Goal: Task Accomplishment & Management: Use online tool/utility

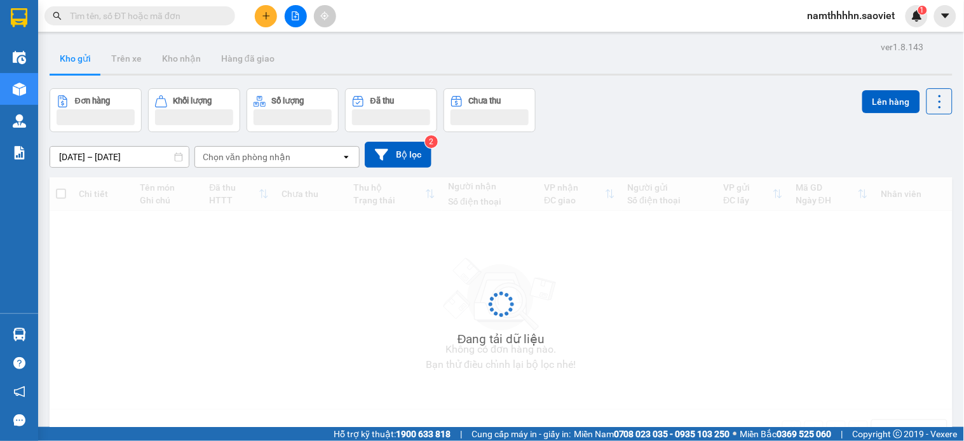
click at [861, 25] on div "namthhhhn.saoviet 1" at bounding box center [862, 16] width 130 height 22
click at [849, 19] on span "namthhhhn.saoviet" at bounding box center [851, 16] width 108 height 16
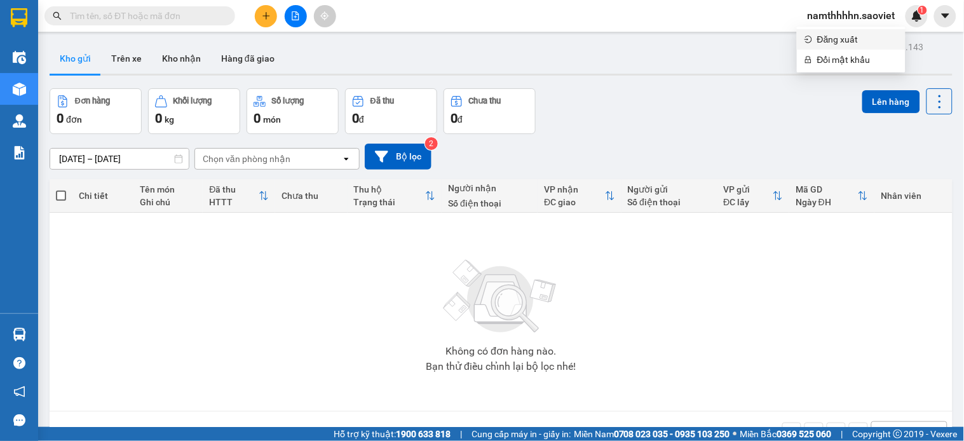
click at [833, 41] on span "Đăng xuất" at bounding box center [857, 39] width 81 height 14
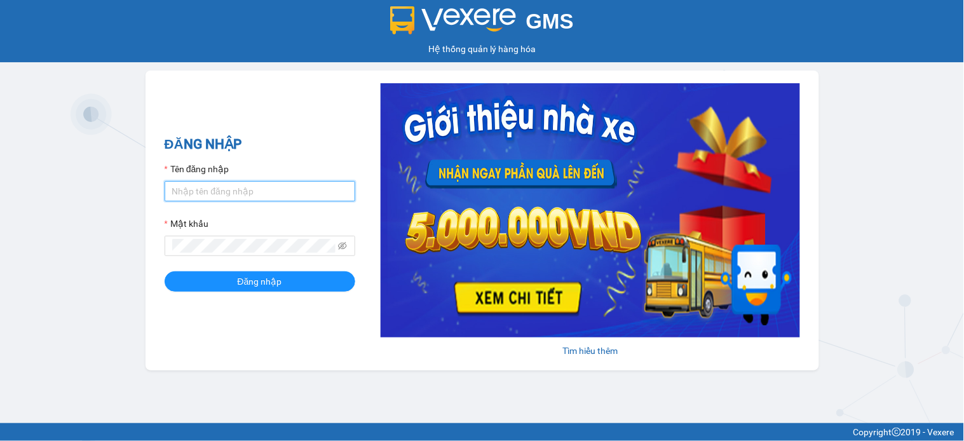
type input "namthhhhn.saoviet"
click at [265, 182] on input "namthhhhn.saoviet" at bounding box center [260, 191] width 191 height 20
click at [249, 294] on div "ĐĂNG NHẬP Tên đăng nhập namthhhhn.saoviet Mật khẩu Đăng nhập" at bounding box center [260, 220] width 191 height 173
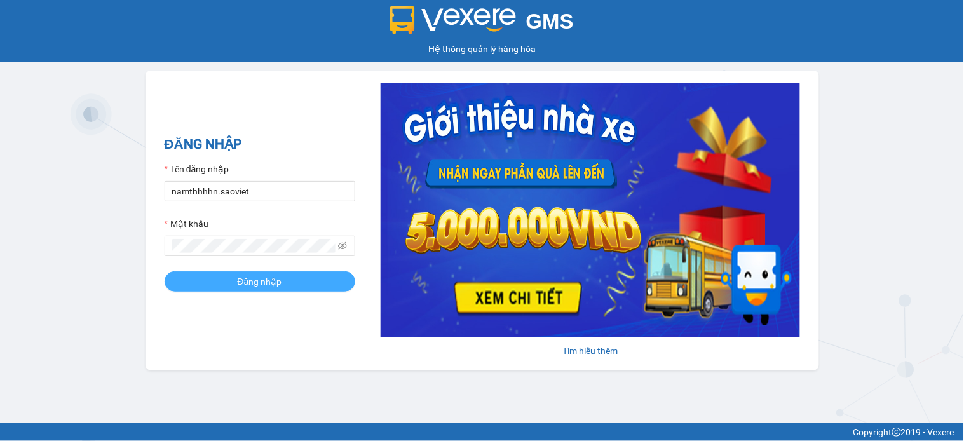
click at [249, 285] on span "Đăng nhập" at bounding box center [260, 281] width 44 height 14
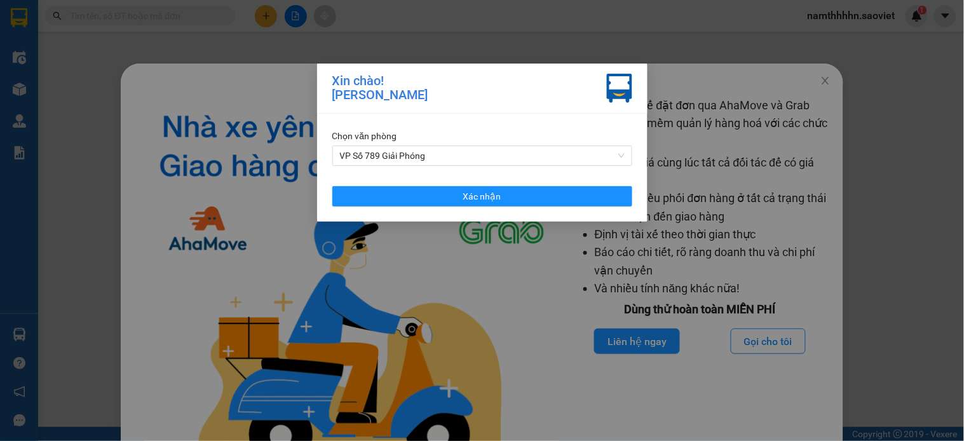
click at [414, 142] on div "Chọn văn phòng" at bounding box center [482, 136] width 300 height 14
click at [405, 163] on span "VP Số 789 Giải Phóng" at bounding box center [482, 155] width 285 height 19
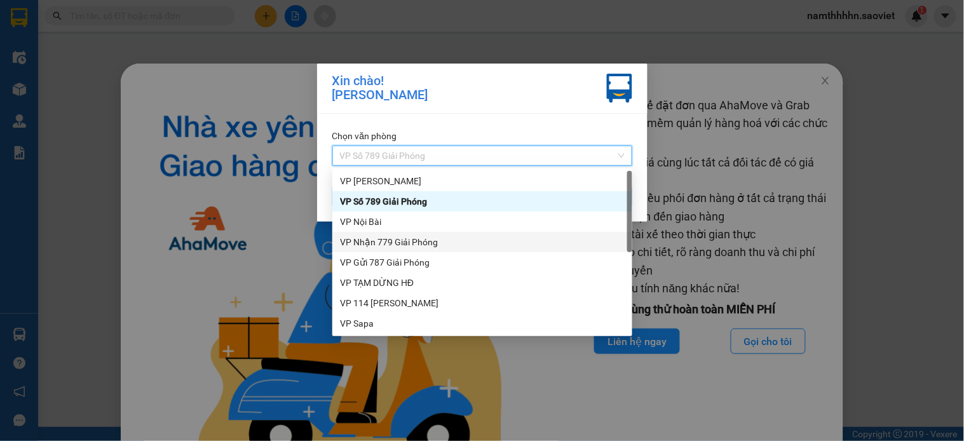
click at [408, 232] on div "VP Nhận 779 Giải Phóng" at bounding box center [482, 242] width 300 height 20
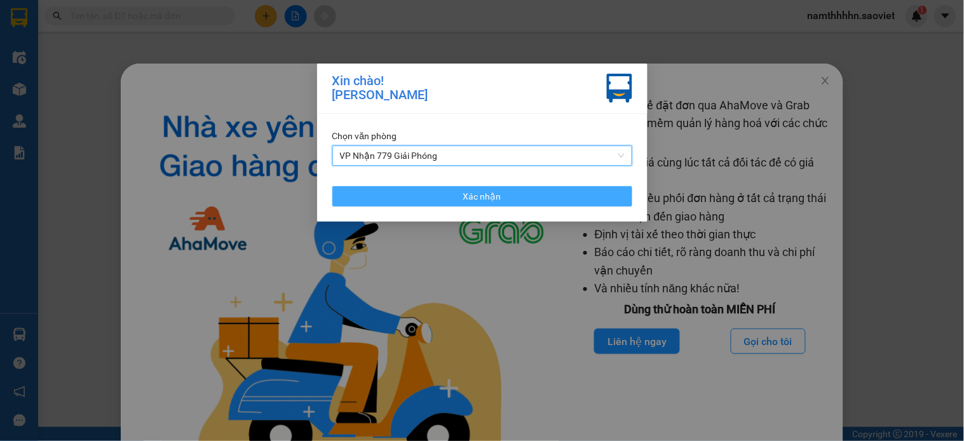
click at [415, 193] on button "Xác nhận" at bounding box center [482, 196] width 300 height 20
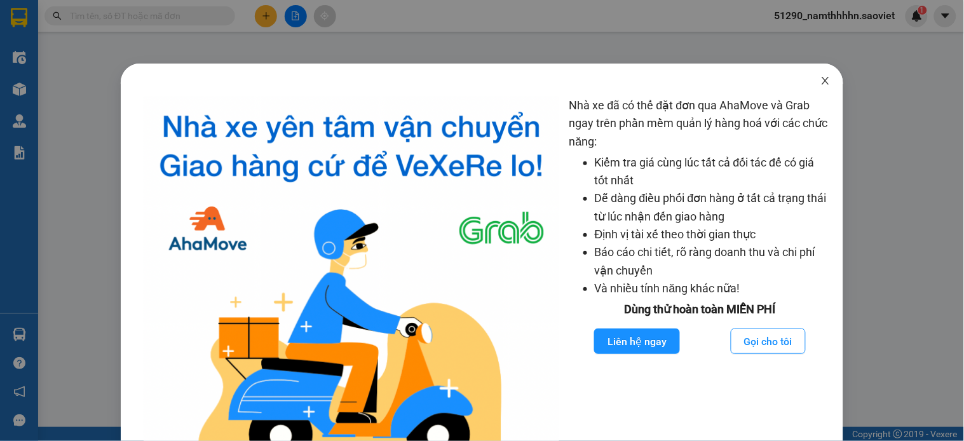
click at [822, 78] on span "Close" at bounding box center [825, 82] width 36 height 36
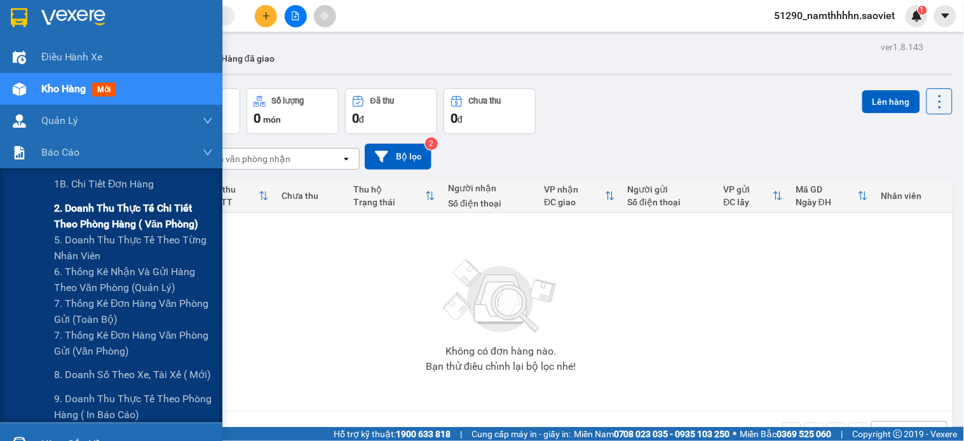
click at [77, 213] on span "2. Doanh thu thực tế chi tiết theo phòng hàng ( văn phòng)" at bounding box center [133, 216] width 159 height 32
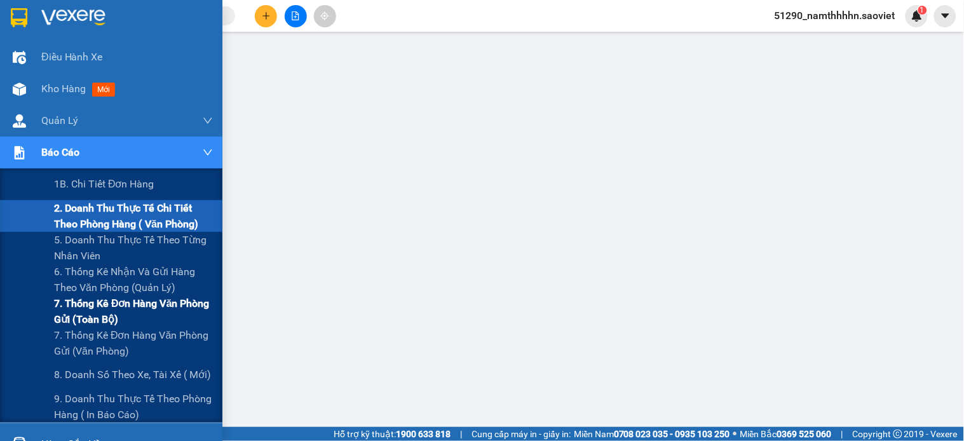
click at [78, 306] on span "7. Thống kê đơn hàng văn phòng gửi (toàn bộ)" at bounding box center [133, 311] width 159 height 32
